Goal: Task Accomplishment & Management: Complete application form

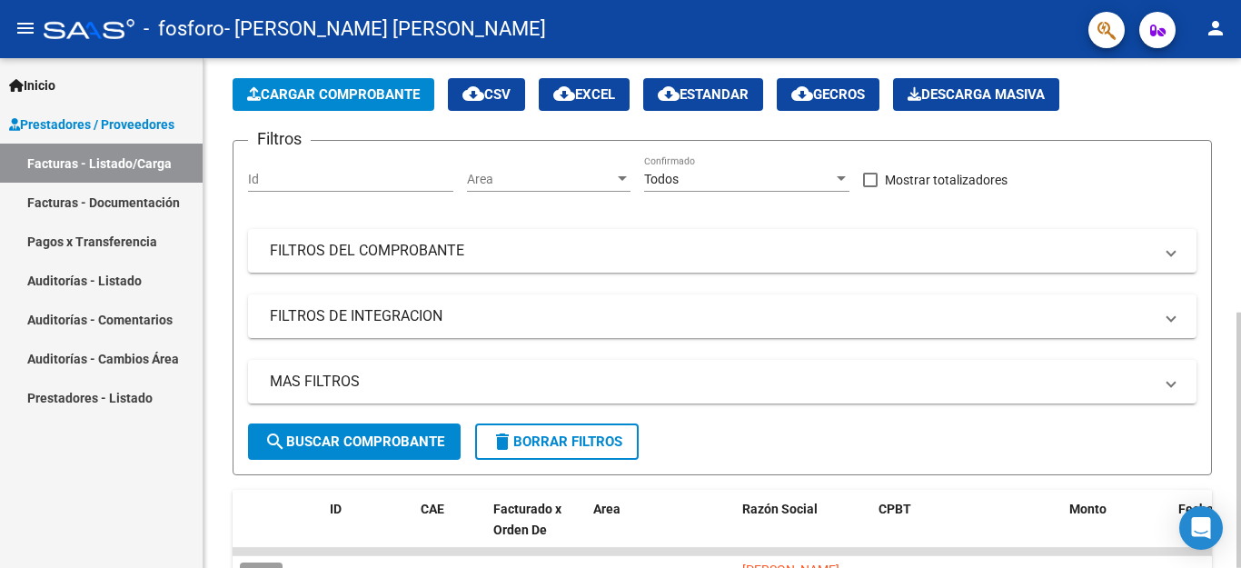
scroll to position [17, 0]
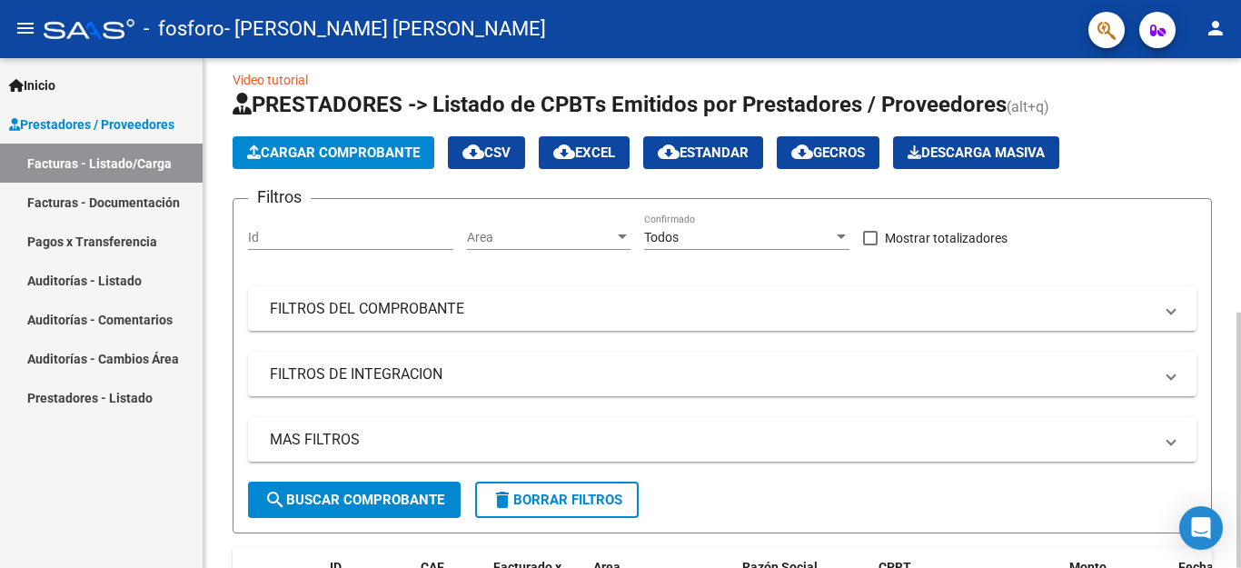
click at [1240, 313] on div at bounding box center [1239, 440] width 5 height 255
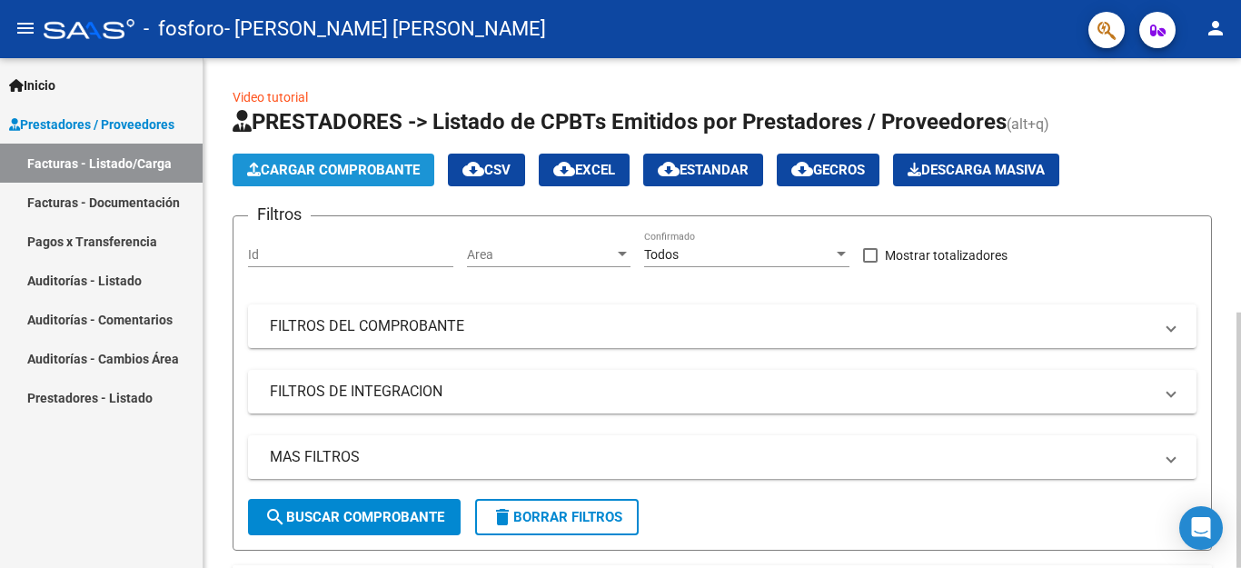
click at [356, 174] on span "Cargar Comprobante" at bounding box center [333, 170] width 173 height 16
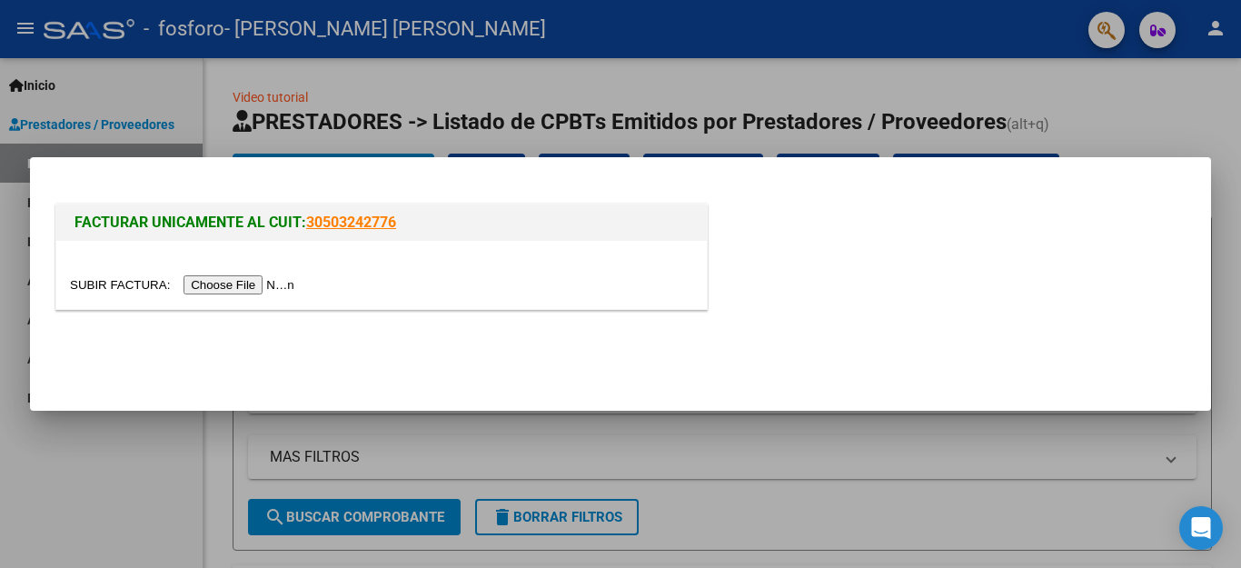
click at [262, 287] on input "file" at bounding box center [185, 284] width 230 height 19
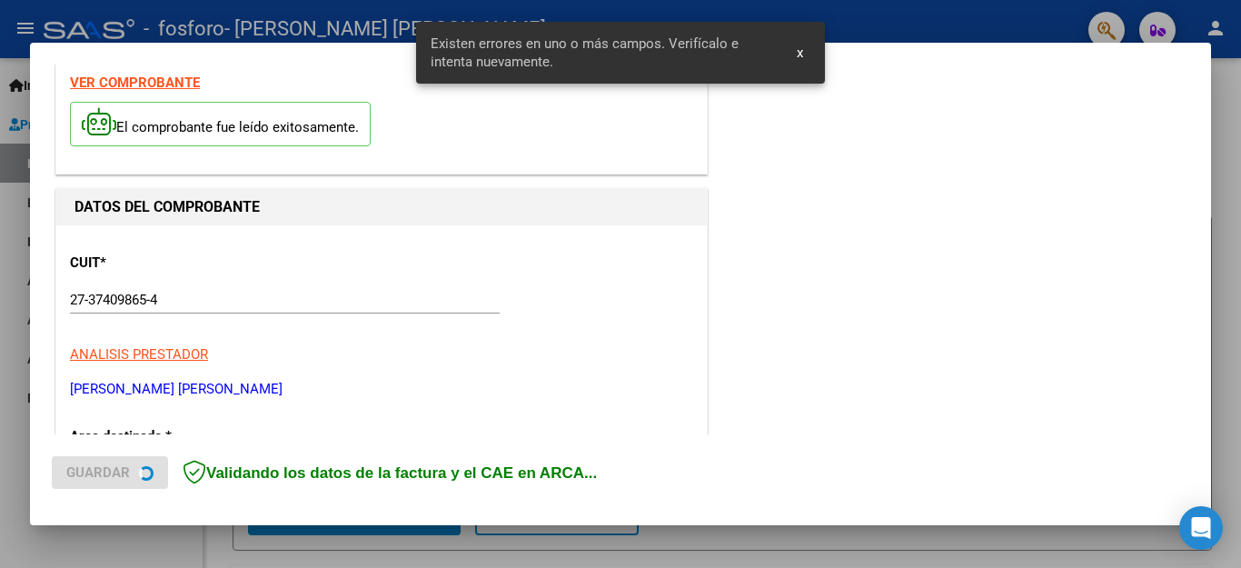
scroll to position [414, 0]
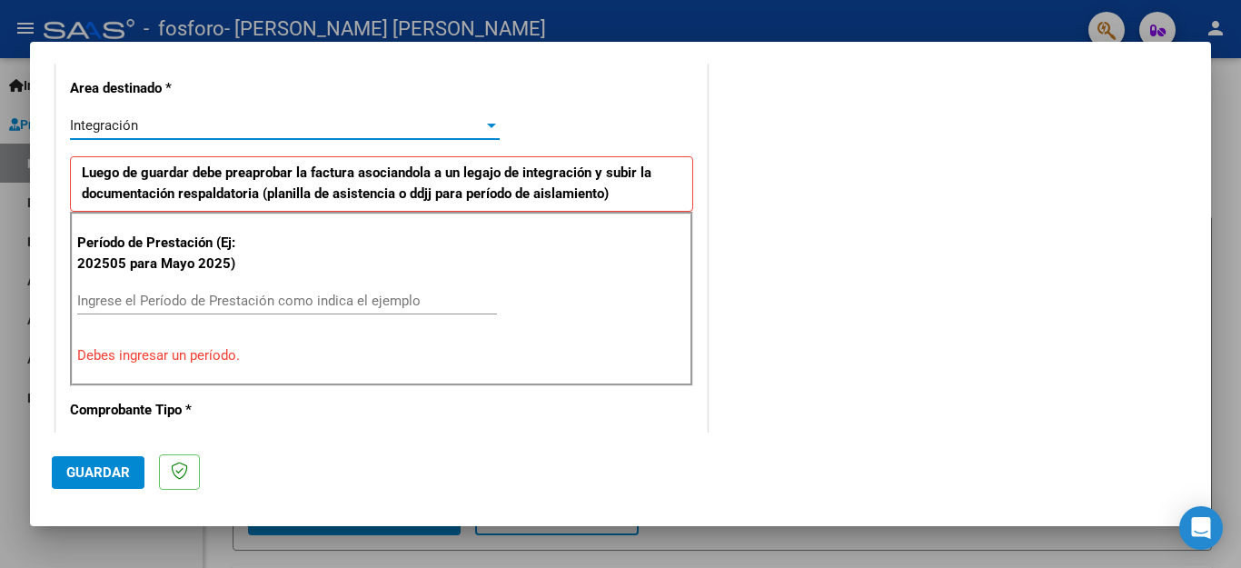
click at [471, 118] on div "Integración" at bounding box center [276, 125] width 413 height 16
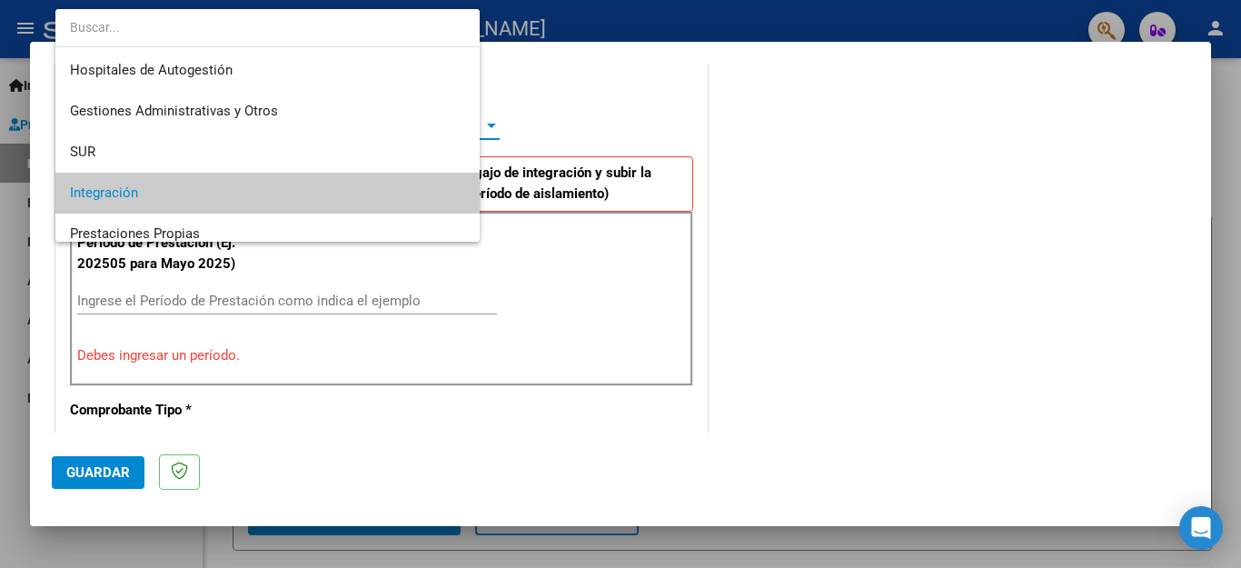
scroll to position [67, 0]
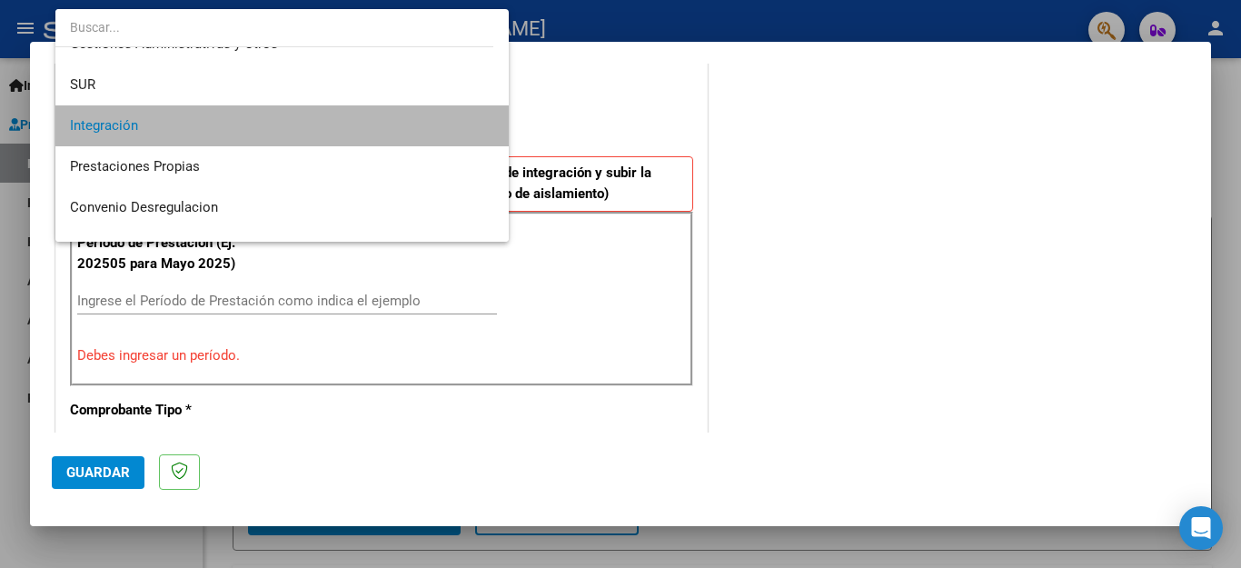
click at [471, 118] on span "Integración" at bounding box center [282, 125] width 424 height 41
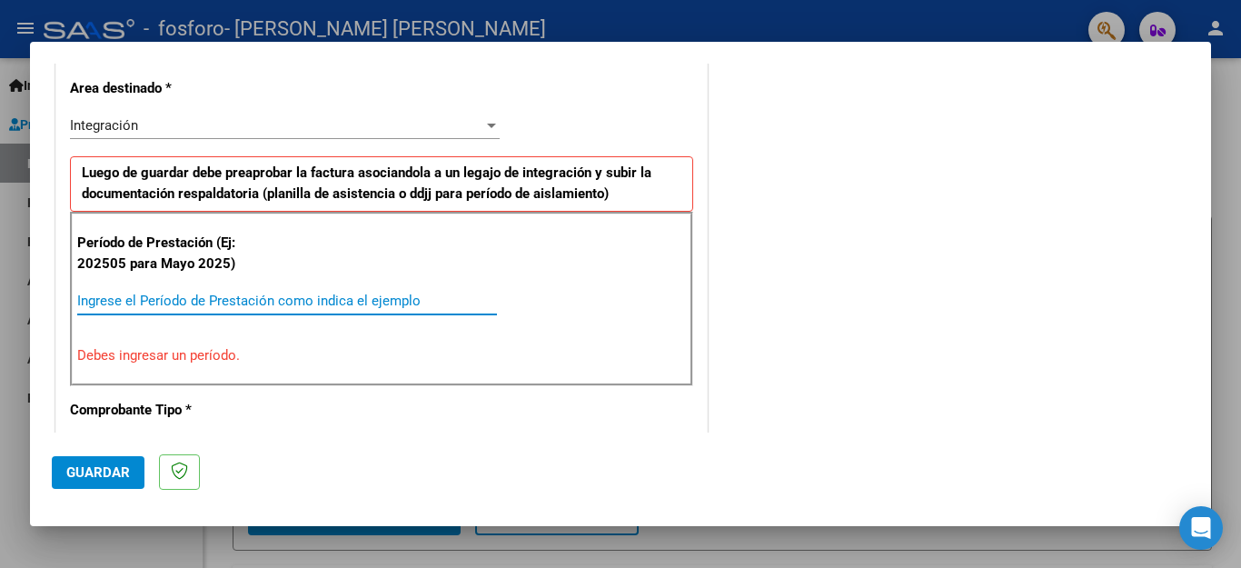
click at [269, 293] on input "Ingrese el Período de Prestación como indica el ejemplo" at bounding box center [287, 301] width 420 height 16
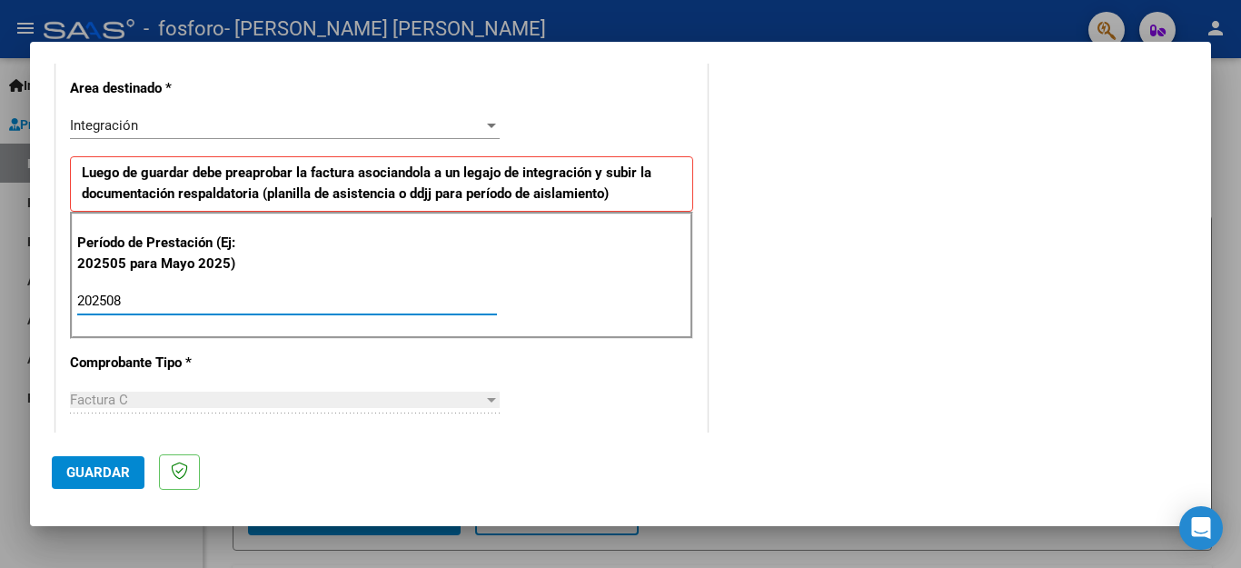
type input "202508"
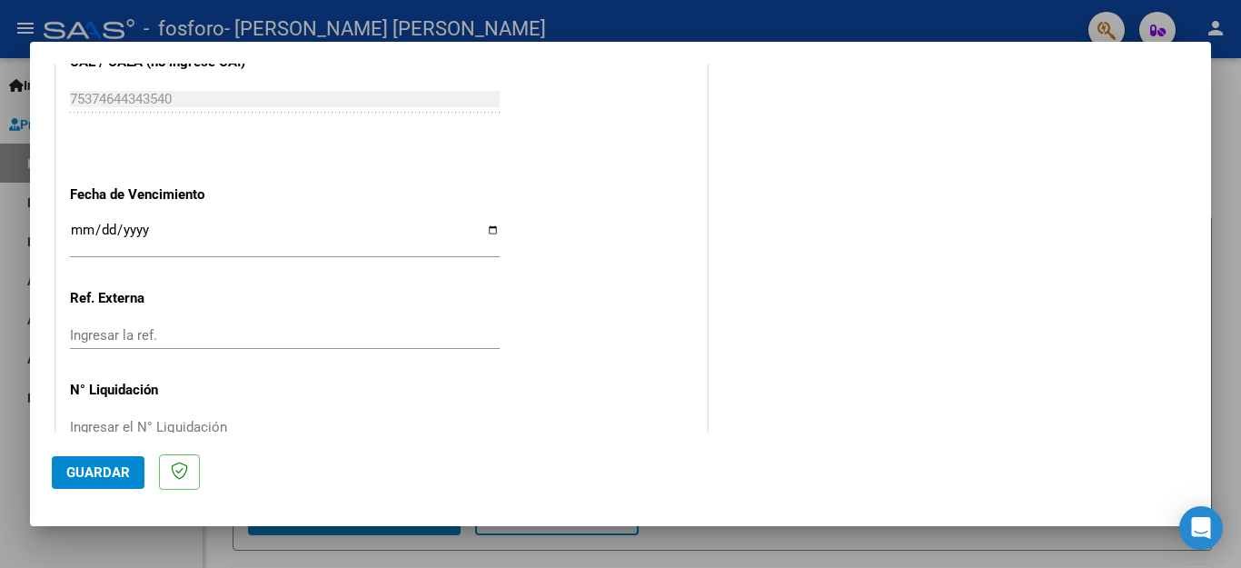
scroll to position [1207, 0]
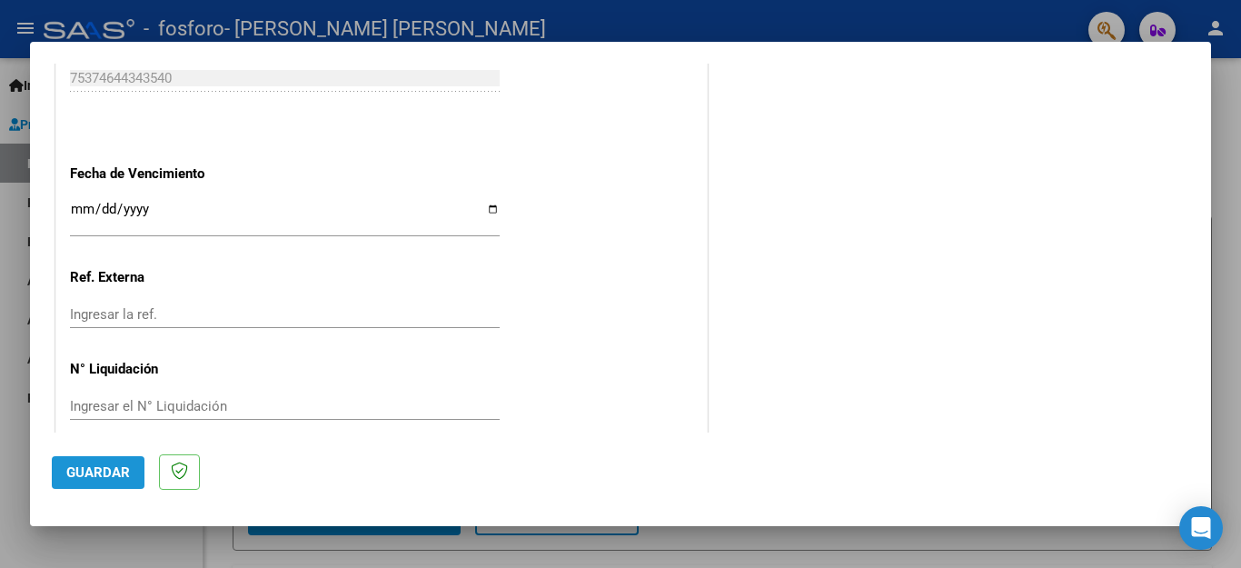
click at [114, 469] on span "Guardar" at bounding box center [98, 472] width 64 height 16
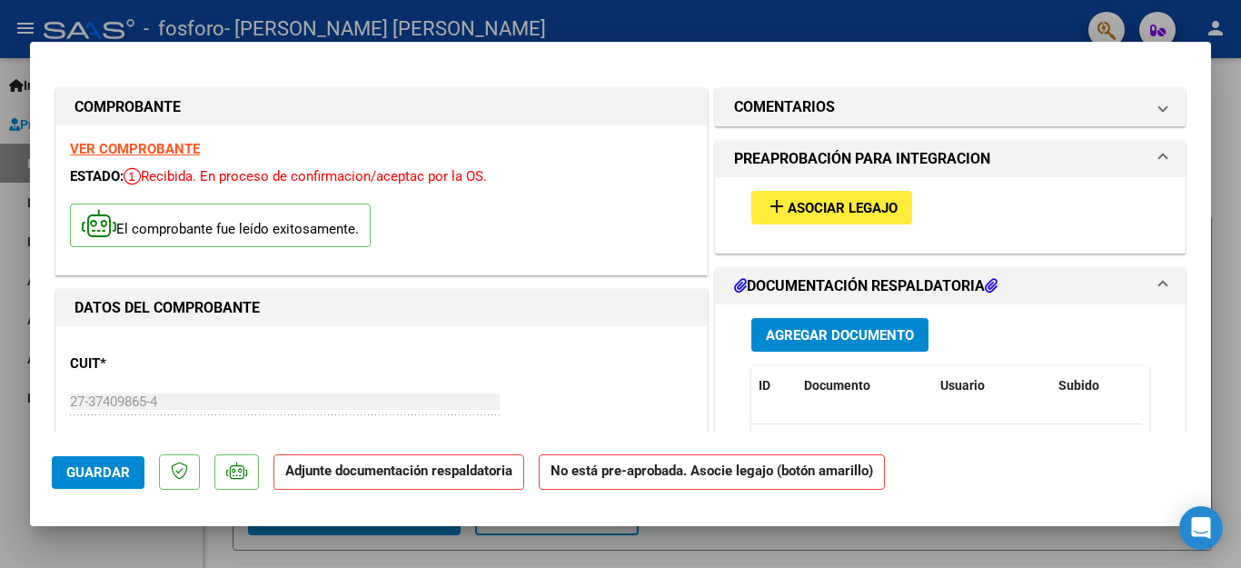
click at [847, 197] on button "add Asociar Legajo" at bounding box center [831, 208] width 161 height 34
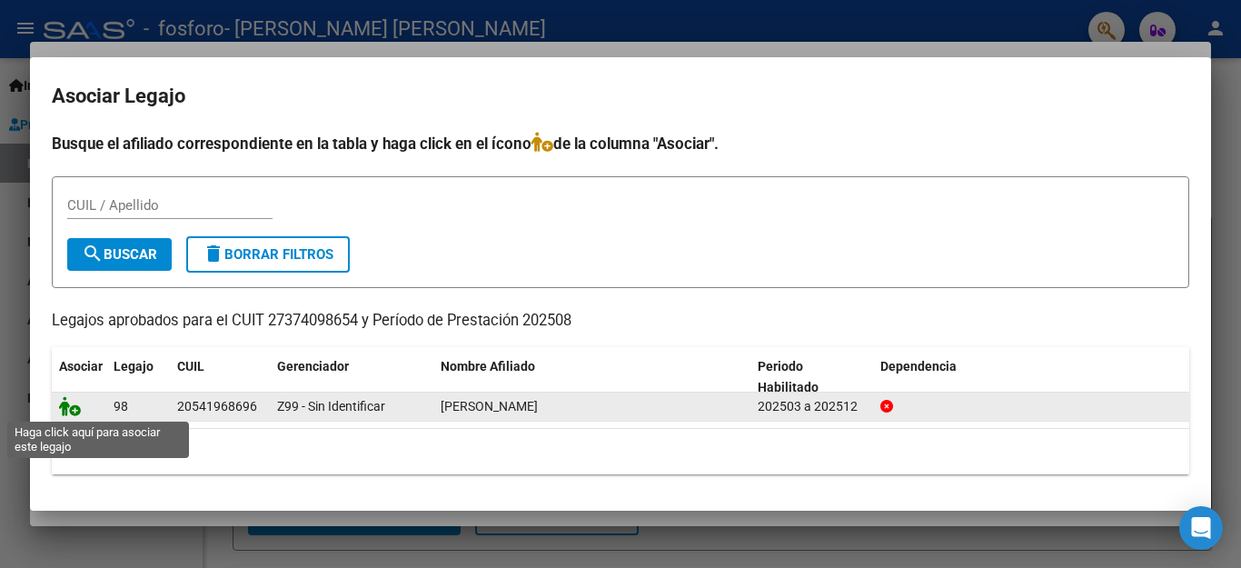
click at [70, 411] on icon at bounding box center [70, 406] width 22 height 20
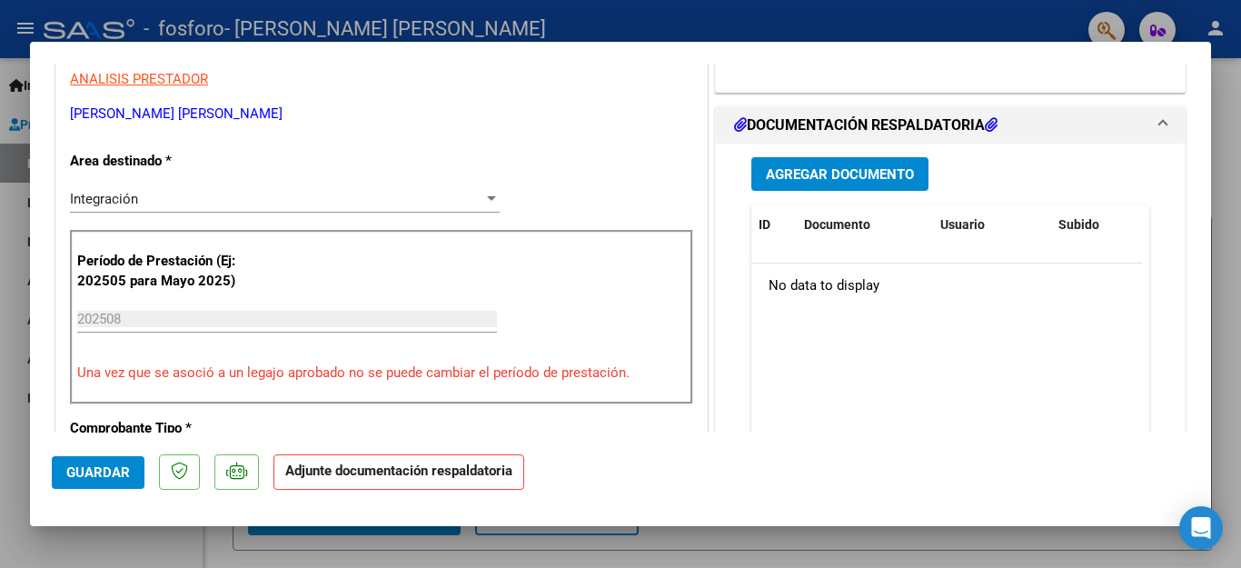
scroll to position [388, 0]
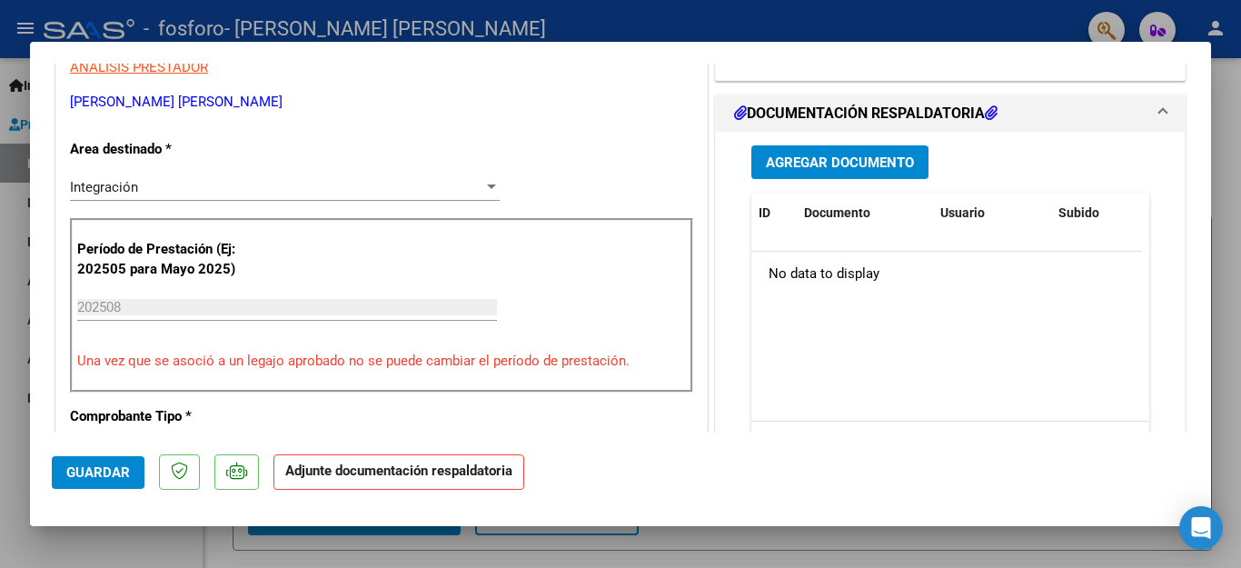
click at [840, 165] on span "Agregar Documento" at bounding box center [840, 162] width 148 height 16
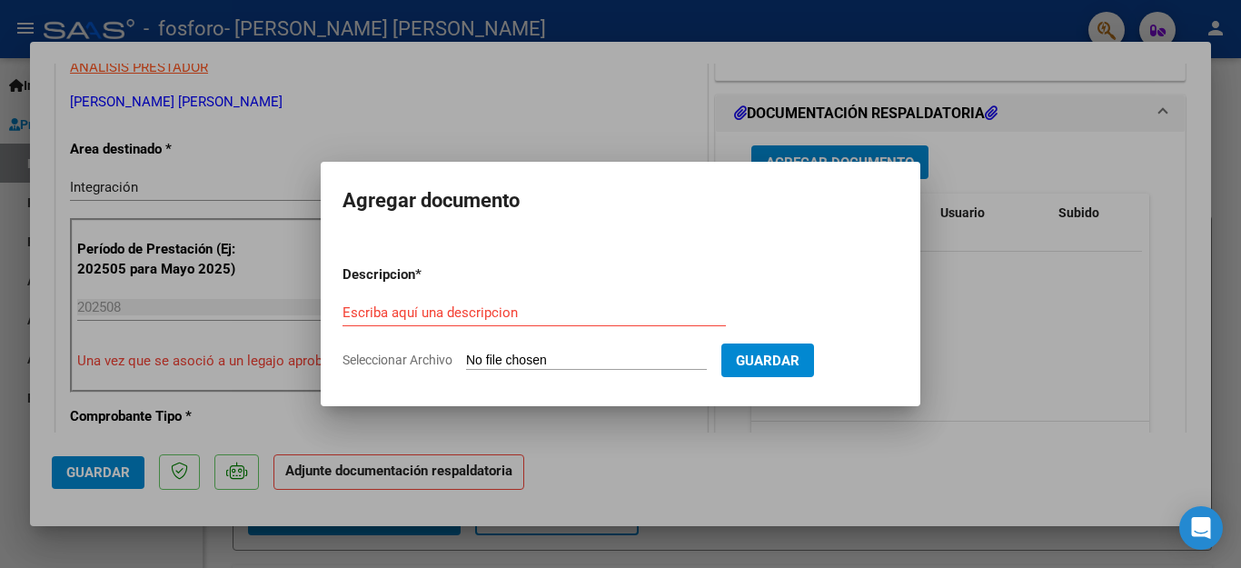
click at [555, 355] on input "Seleccionar Archivo" at bounding box center [586, 361] width 241 height 17
type input "C:\fakepath\WhatsApp Image [DATE] 16.08.20.jpeg"
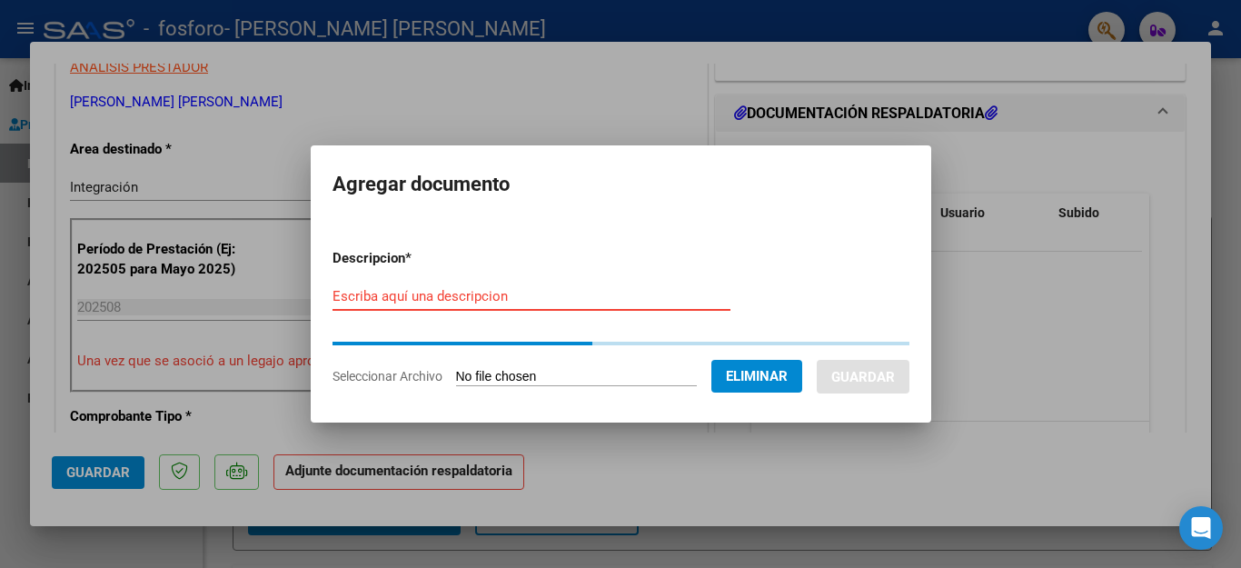
click at [479, 290] on input "Escriba aquí una descripcion" at bounding box center [532, 296] width 398 height 16
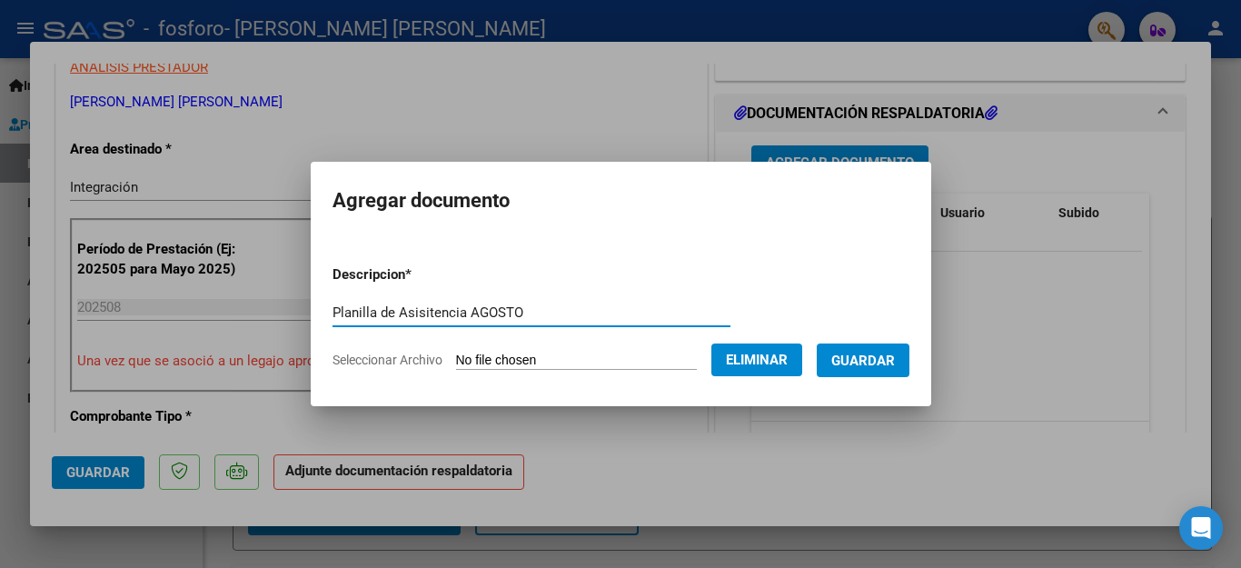
type input "Planilla de Asisitencia AGOSTO"
click at [851, 362] on span "Guardar" at bounding box center [863, 361] width 64 height 16
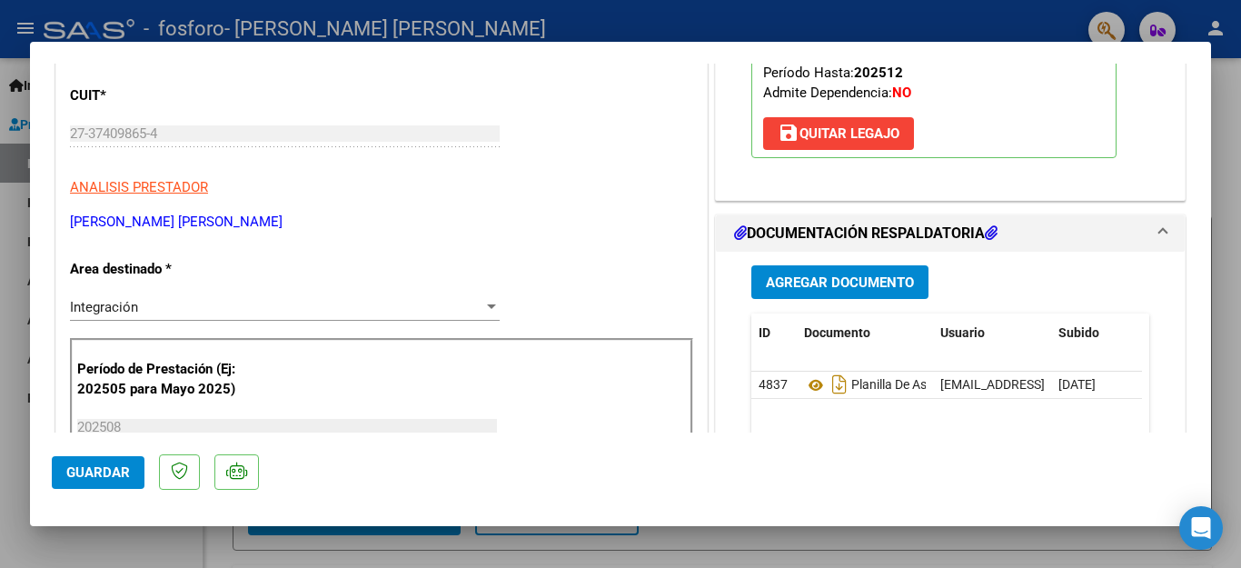
scroll to position [0, 0]
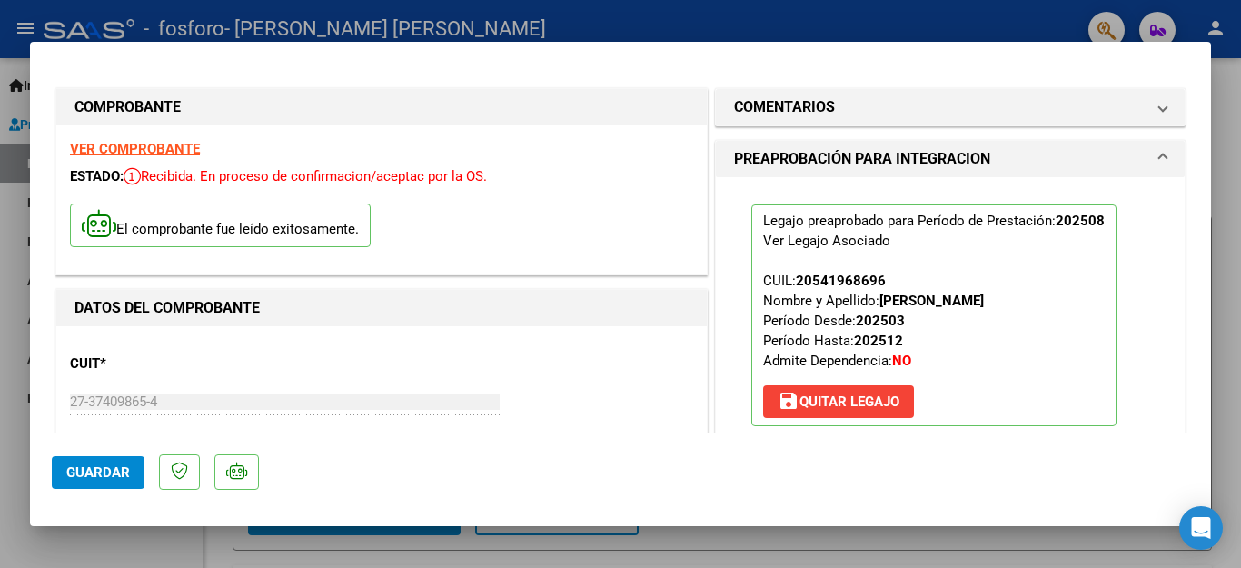
click at [91, 470] on span "Guardar" at bounding box center [98, 472] width 64 height 16
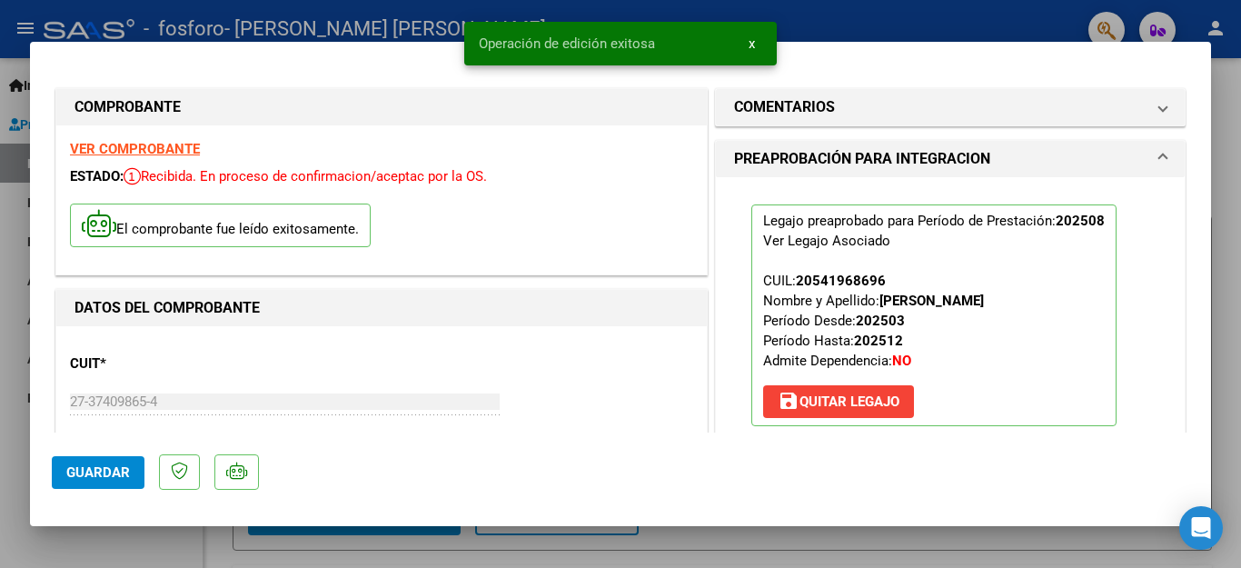
click at [1223, 107] on div at bounding box center [620, 284] width 1241 height 568
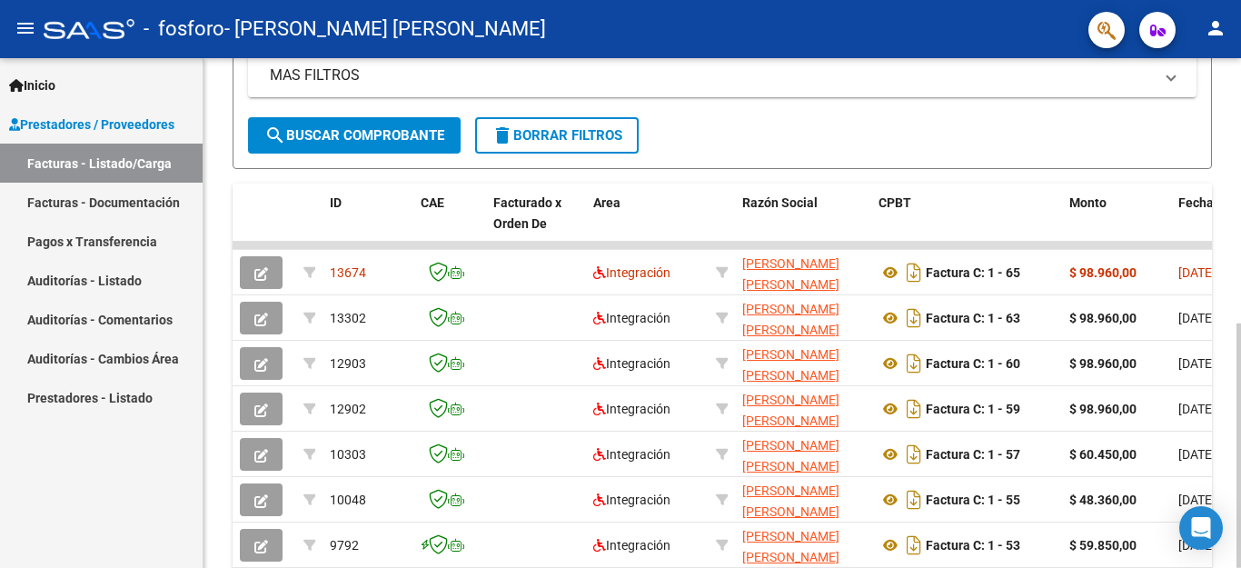
scroll to position [384, 0]
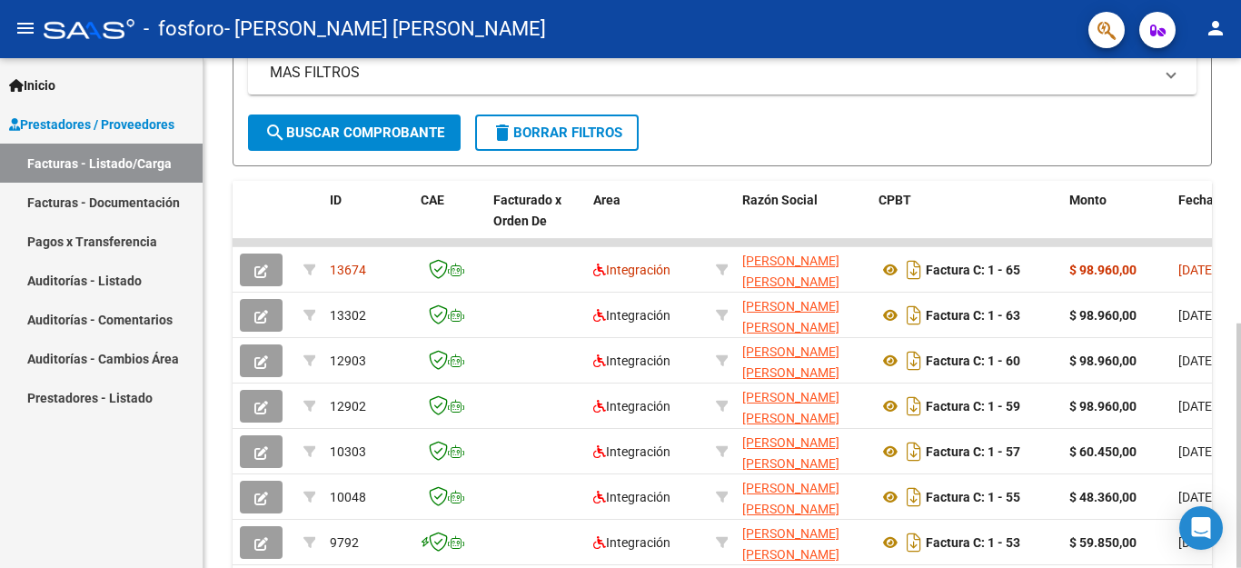
click at [1240, 372] on div at bounding box center [1239, 445] width 5 height 244
